Goal: Task Accomplishment & Management: Manage account settings

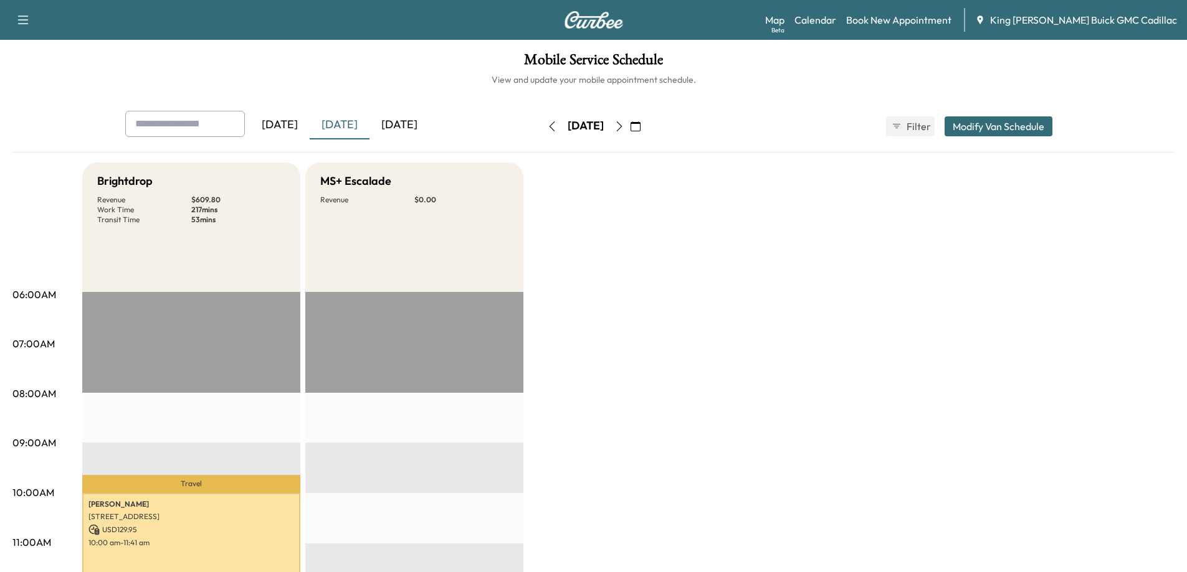
click at [640, 124] on icon "button" at bounding box center [635, 126] width 10 height 10
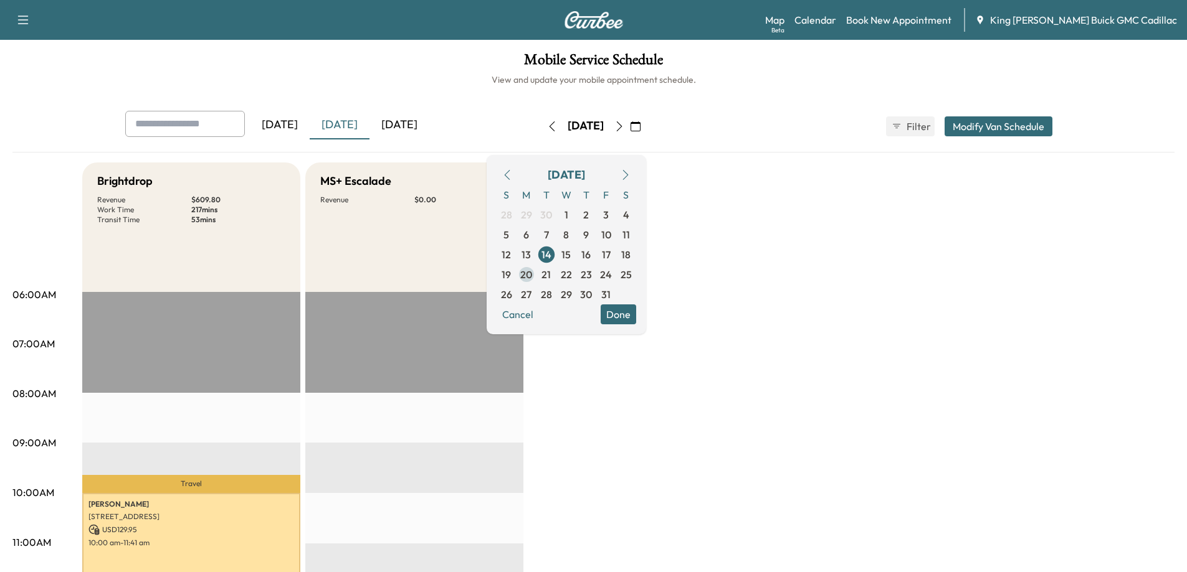
click at [532, 275] on span "20" at bounding box center [526, 274] width 12 height 15
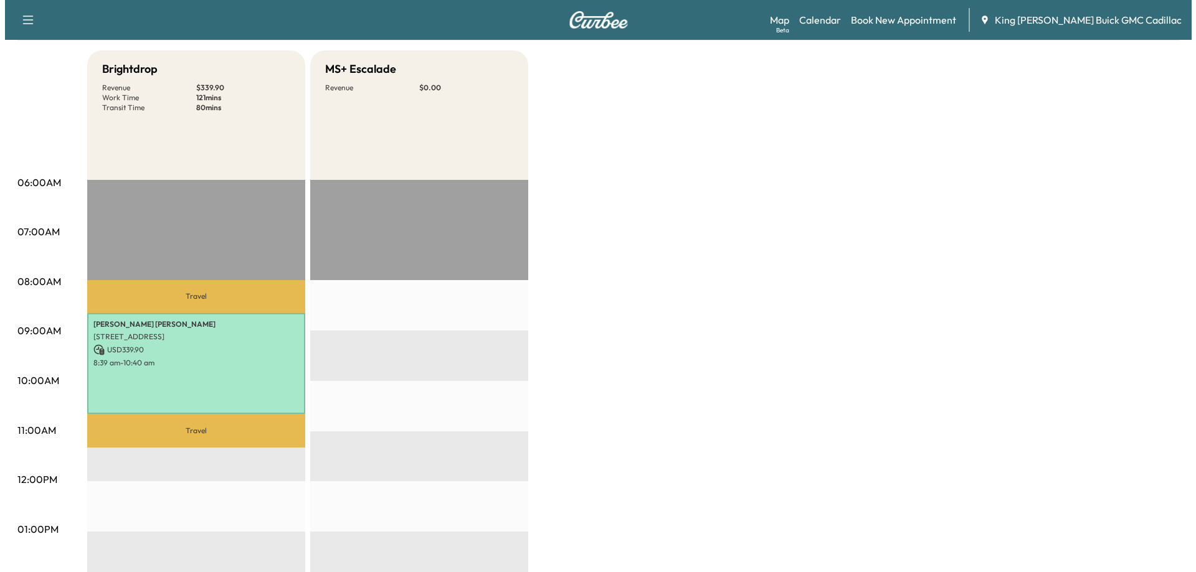
scroll to position [125, 0]
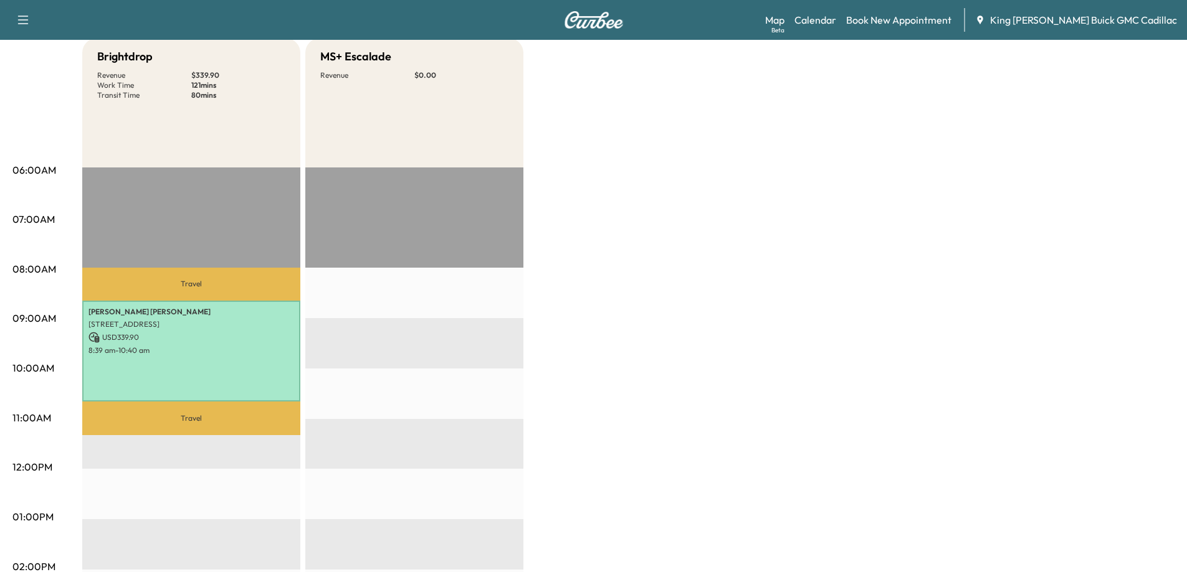
click at [581, 296] on div "Brightdrop Revenue $ 339.90 Work Time 121 mins Transit Time 80 mins Travel [PER…" at bounding box center [628, 505] width 1092 height 934
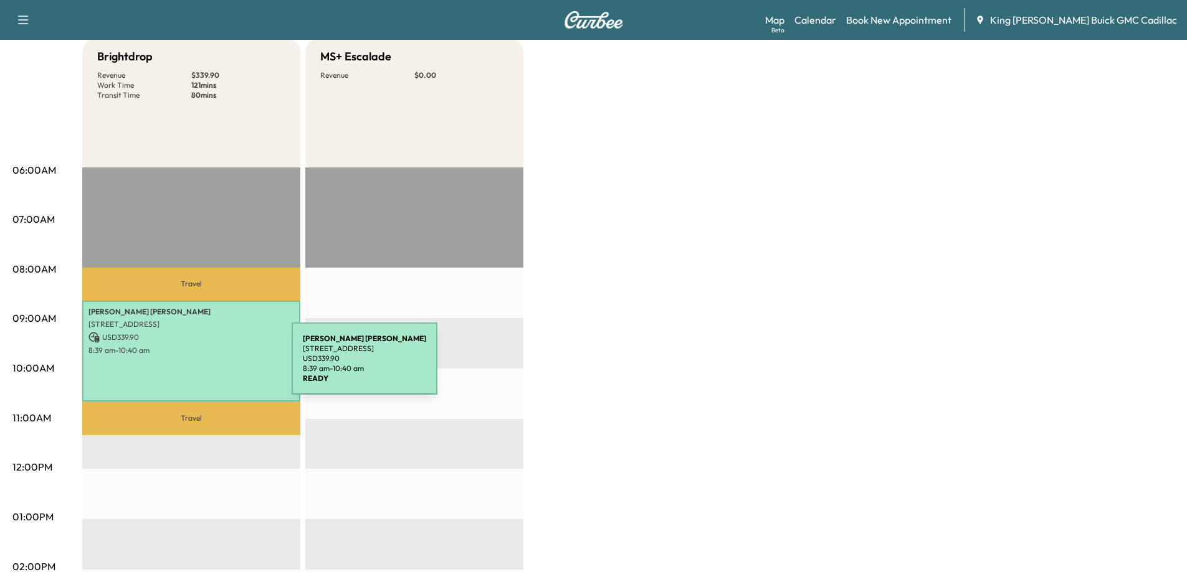
click at [198, 366] on div "[PERSON_NAME] [STREET_ADDRESS] USD 339.90 8:39 am - 10:40 am" at bounding box center [191, 352] width 218 height 102
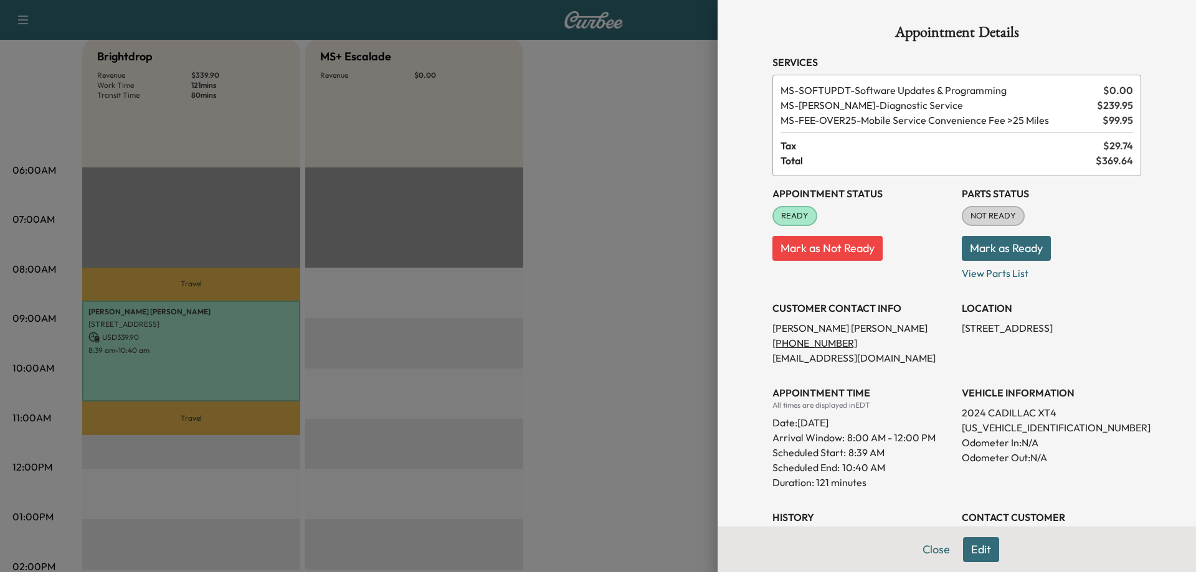
click at [640, 343] on div at bounding box center [598, 286] width 1196 height 572
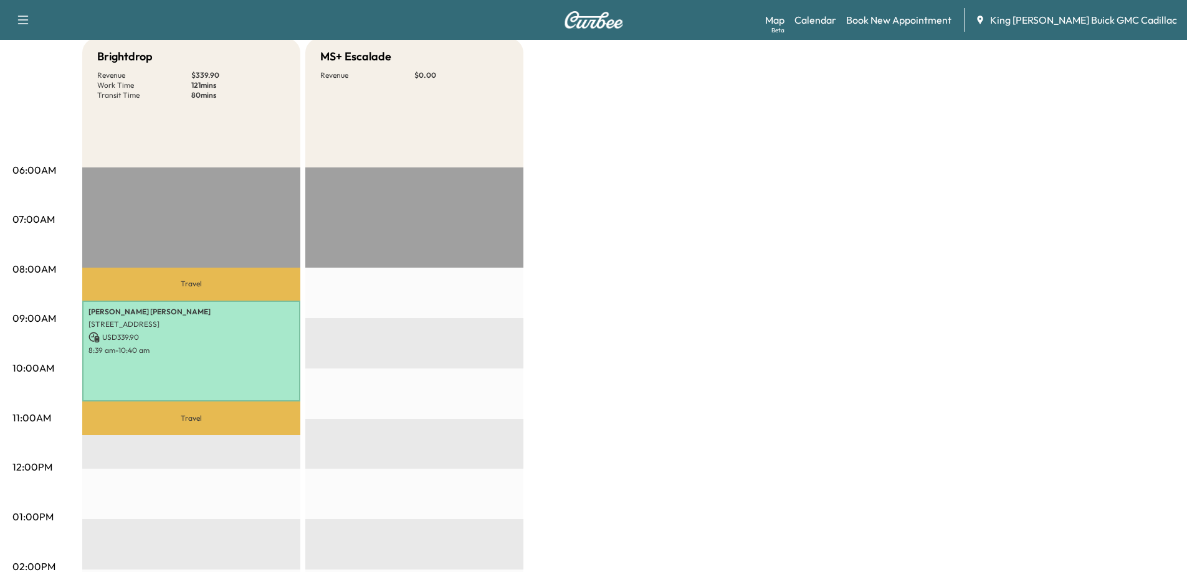
click at [266, 359] on div "[PERSON_NAME] [STREET_ADDRESS] USD 339.90 8:39 am - 10:40 am" at bounding box center [191, 352] width 218 height 102
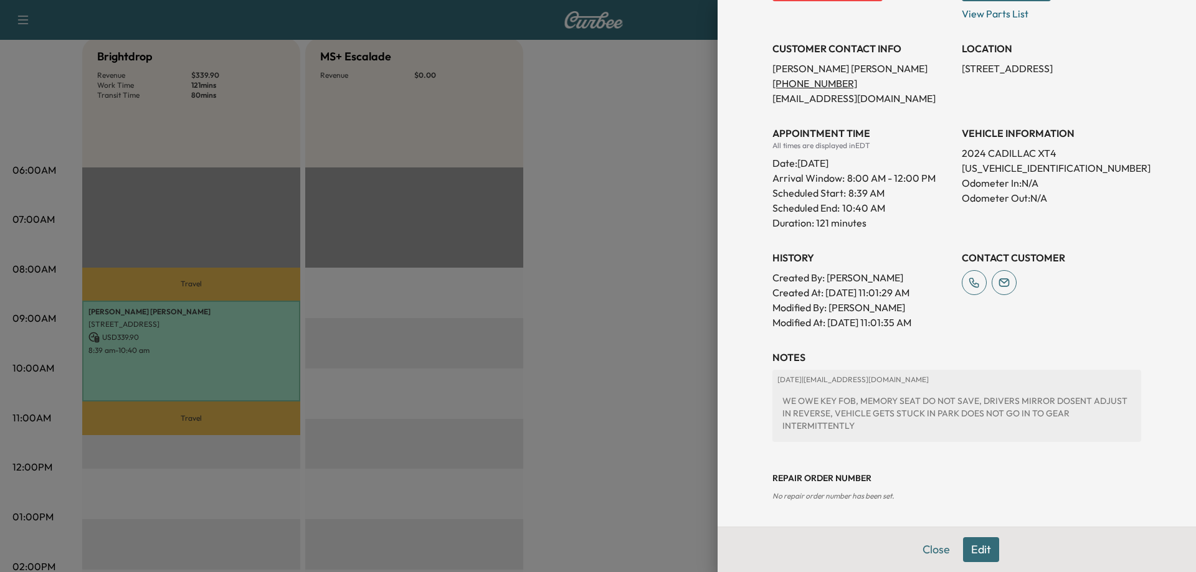
drag, startPoint x: 974, startPoint y: 546, endPoint x: 979, endPoint y: 529, distance: 17.7
click at [975, 546] on button "Edit" at bounding box center [981, 550] width 36 height 25
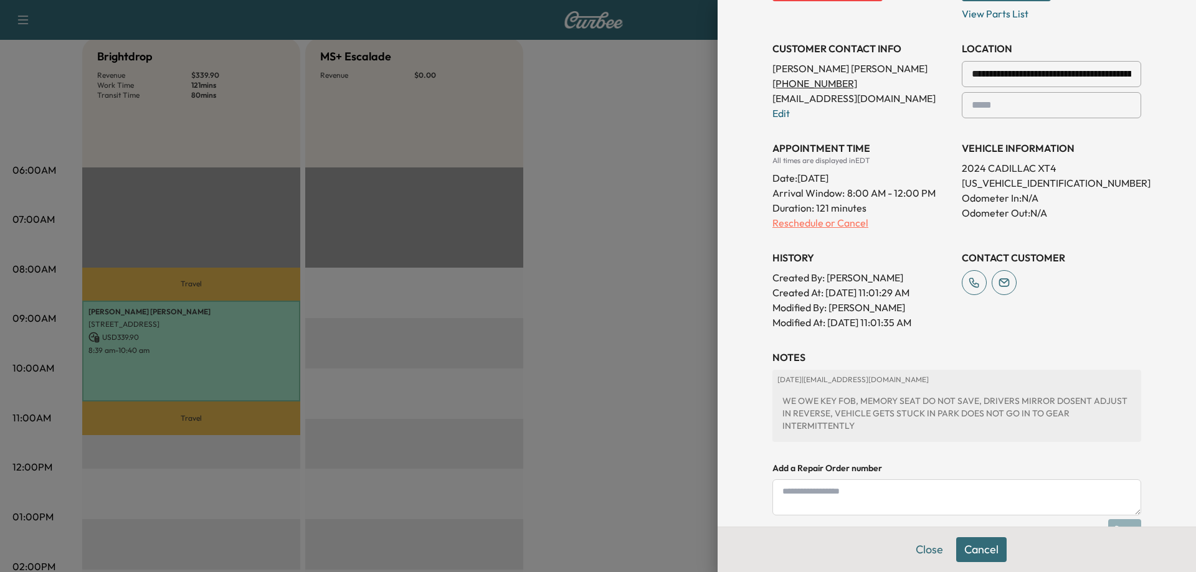
click at [790, 224] on p "Reschedule or Cancel" at bounding box center [861, 223] width 179 height 15
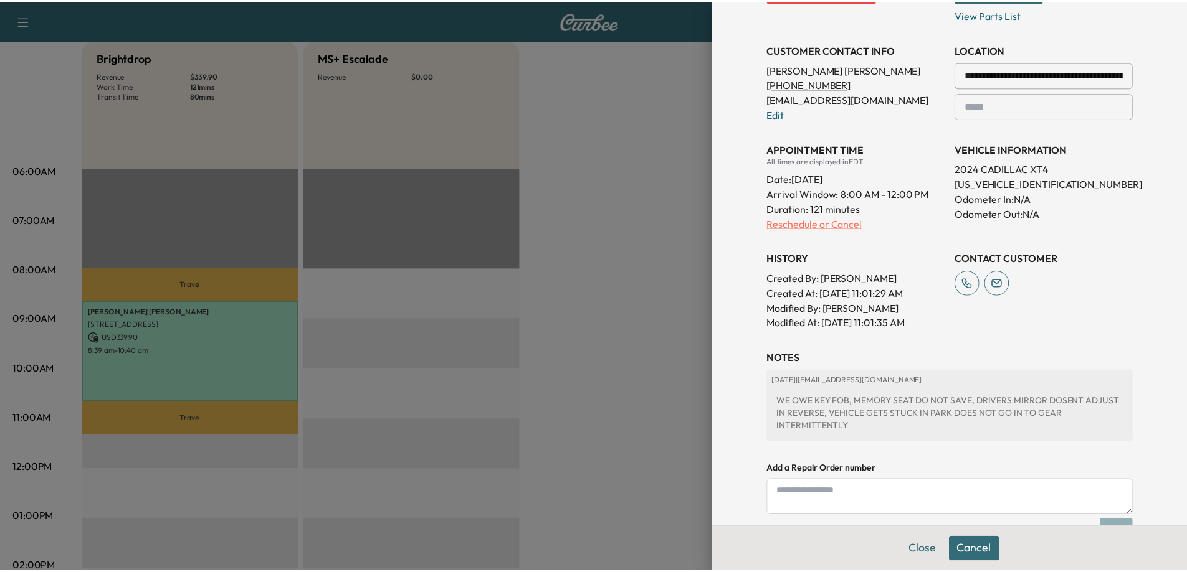
scroll to position [0, 0]
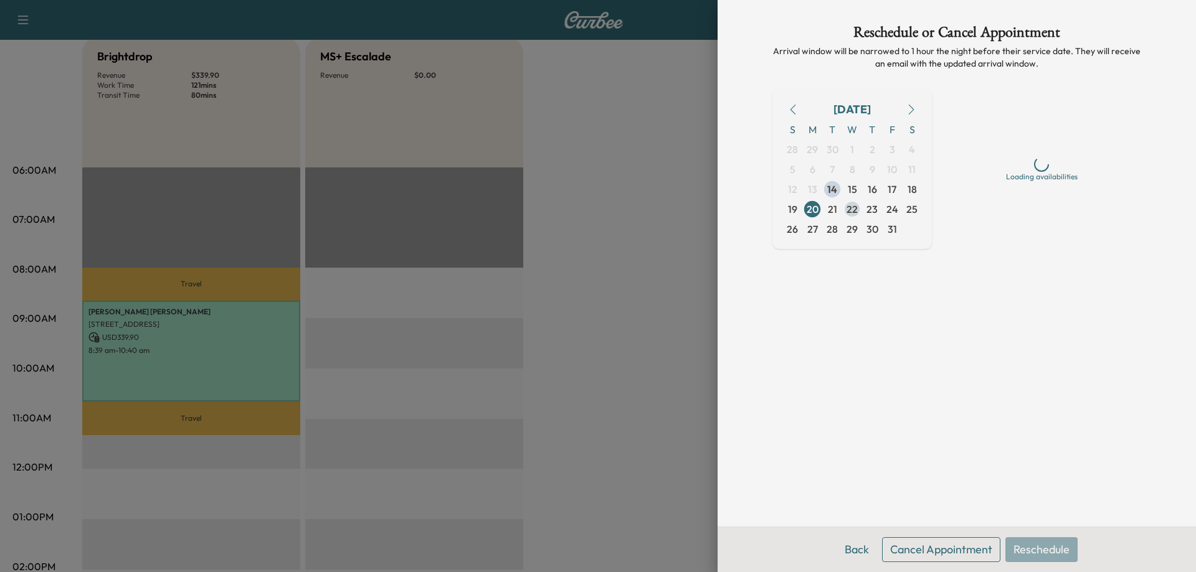
click at [849, 212] on span "22" at bounding box center [851, 209] width 11 height 15
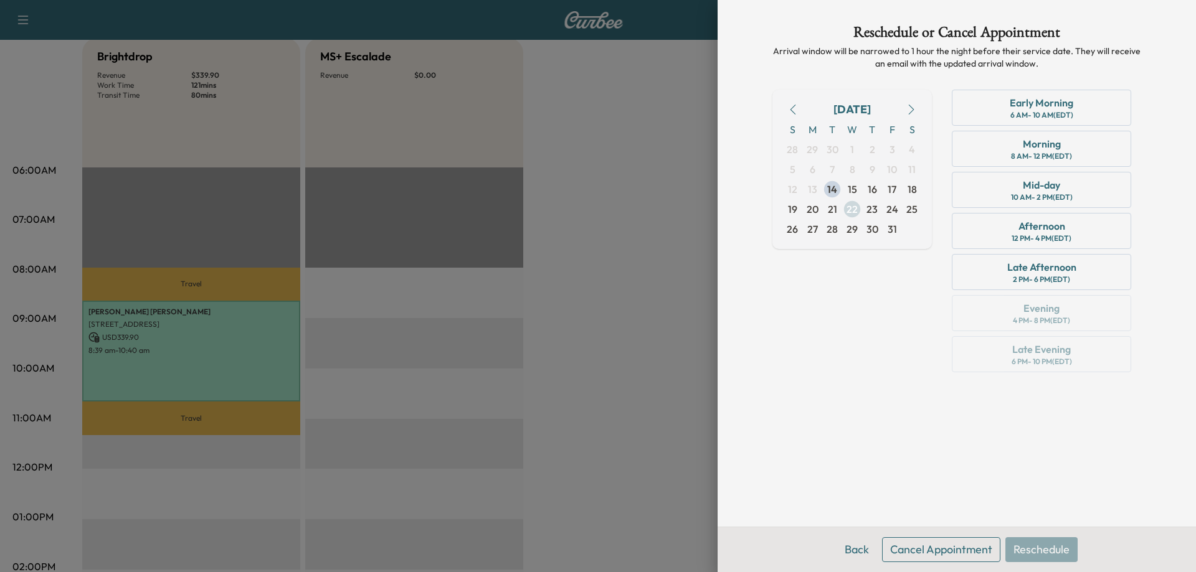
click at [853, 208] on span "22" at bounding box center [851, 209] width 11 height 15
click at [1023, 146] on div "Morning" at bounding box center [1042, 143] width 38 height 15
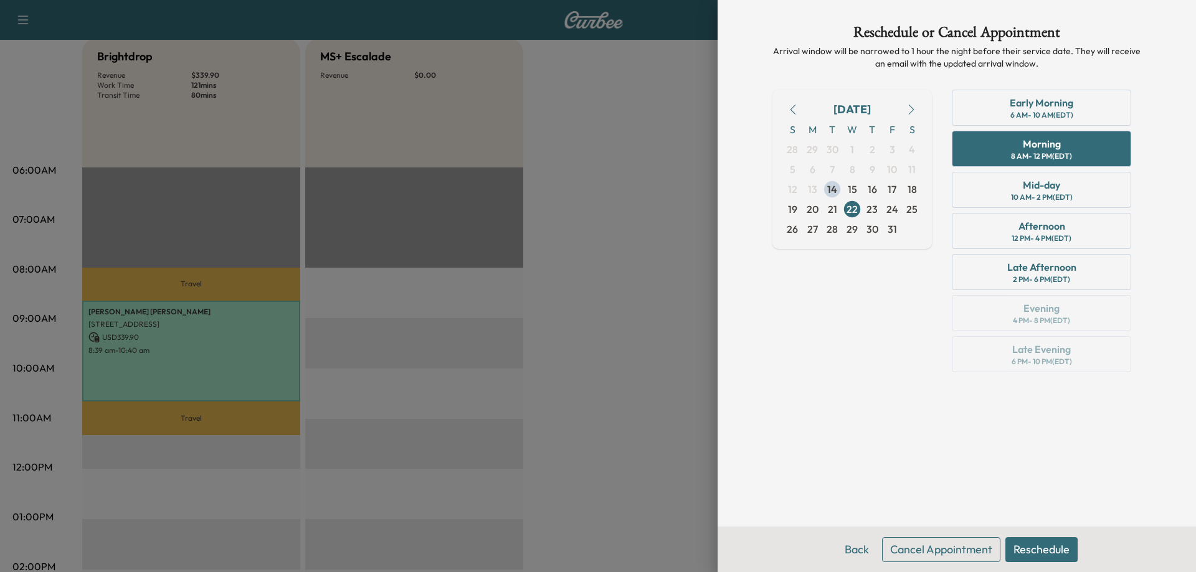
click at [1058, 547] on button "Reschedule" at bounding box center [1041, 550] width 72 height 25
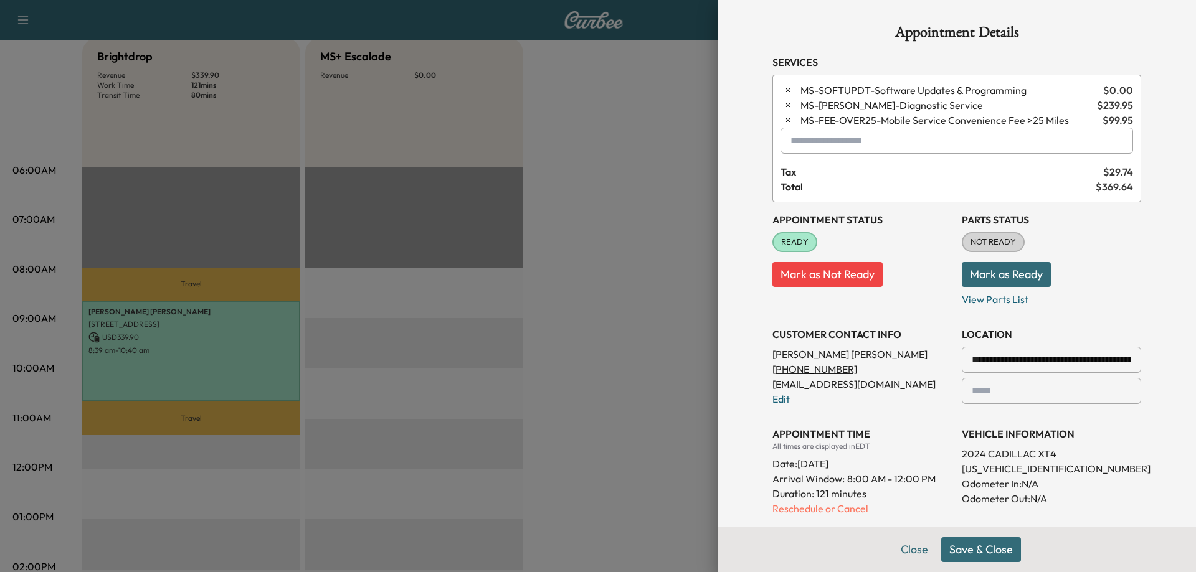
click at [972, 551] on button "Save & Close" at bounding box center [981, 550] width 80 height 25
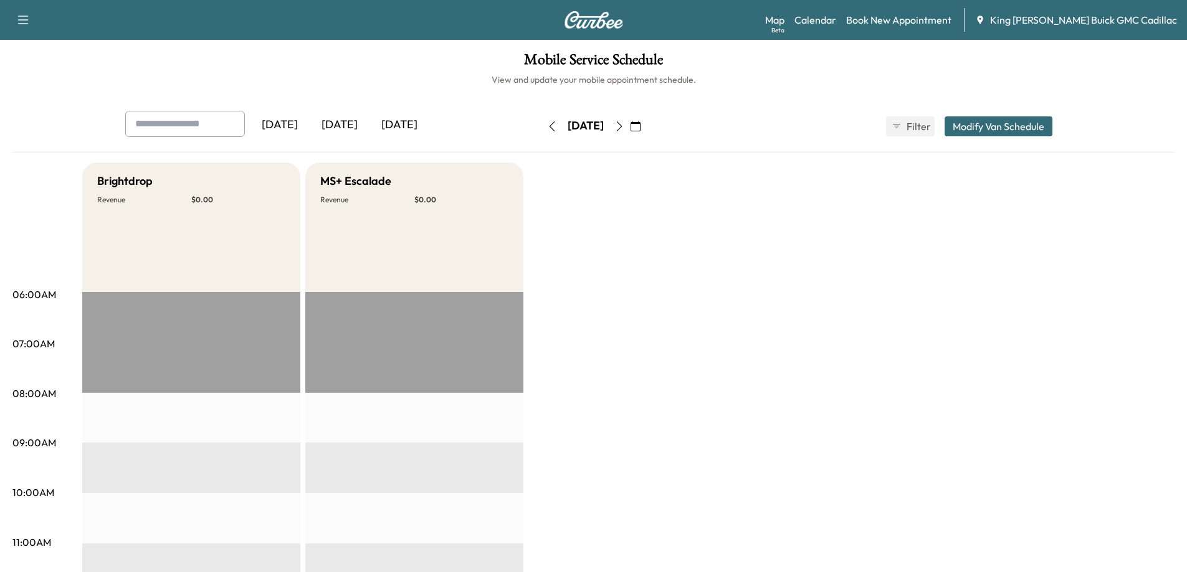
click at [624, 131] on icon "button" at bounding box center [619, 126] width 10 height 10
